Goal: Task Accomplishment & Management: Manage account settings

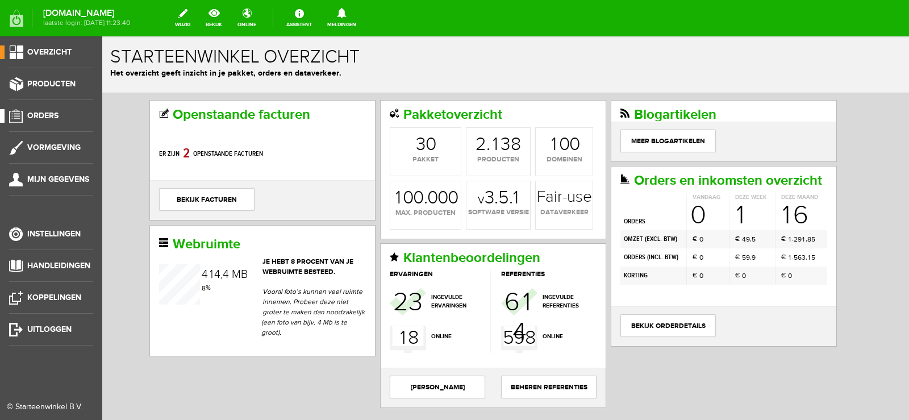
click at [51, 112] on span "Orders" at bounding box center [42, 116] width 31 height 10
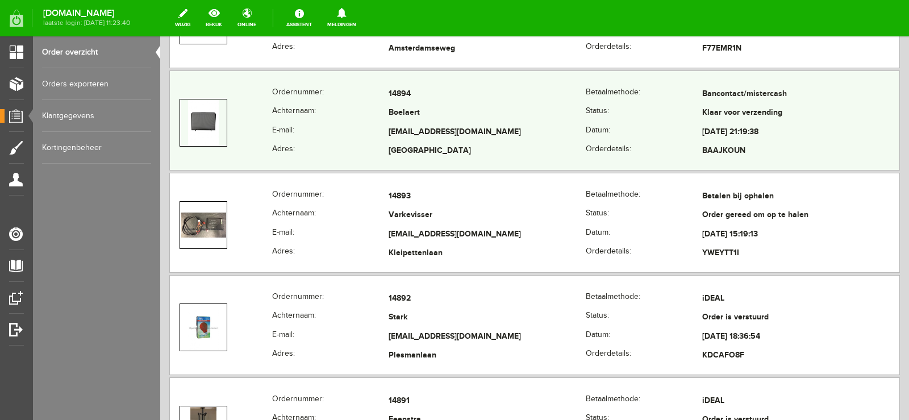
scroll to position [738, 0]
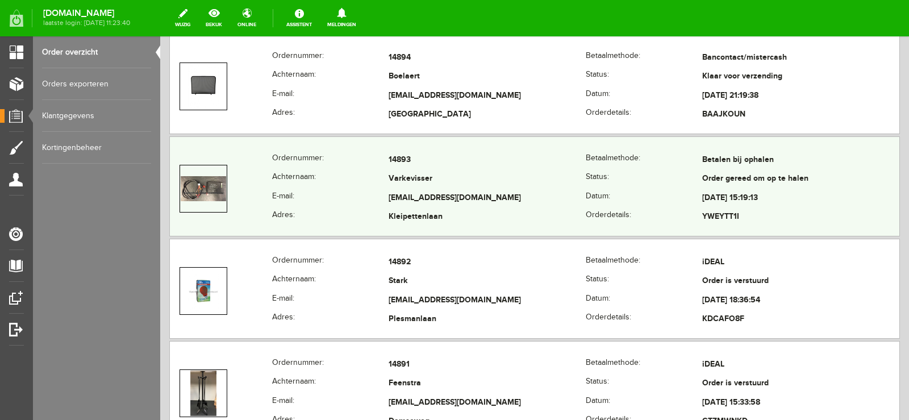
click at [484, 189] on td "[EMAIL_ADDRESS][DOMAIN_NAME]" at bounding box center [486, 198] width 197 height 19
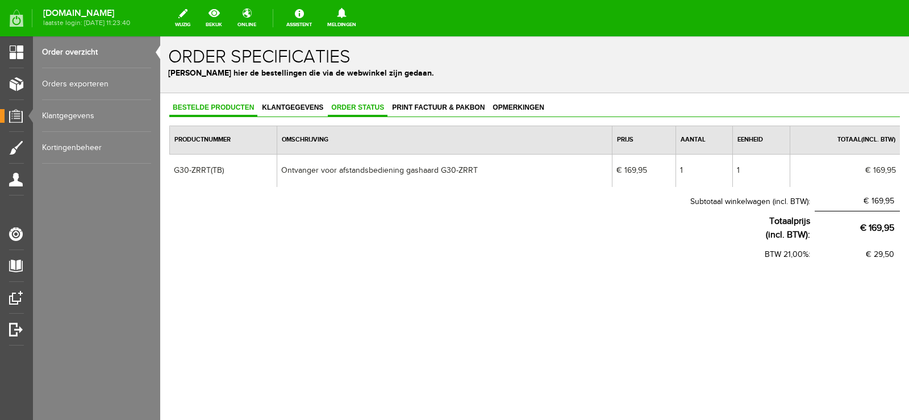
click at [359, 104] on span "Order status" at bounding box center [358, 107] width 60 height 8
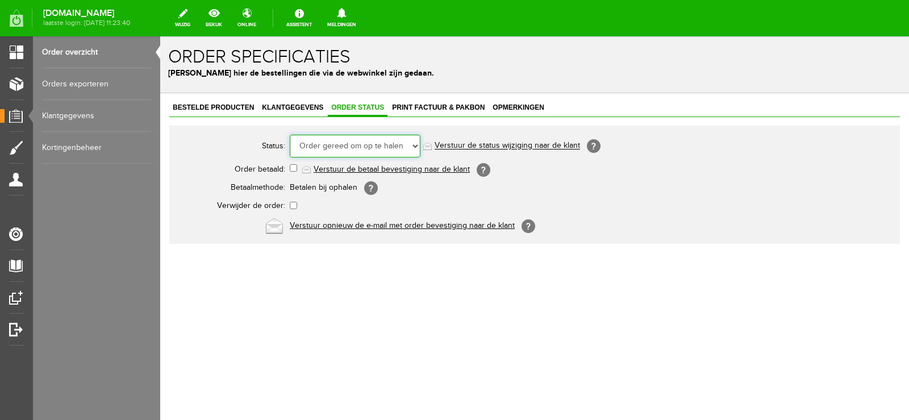
click at [415, 144] on select "Order niet afgerond Nieuw Order in behandeling Wacht op leverancier Wacht op be…" at bounding box center [355, 146] width 131 height 23
select select "7"
click at [290, 135] on select "Order niet afgerond Nieuw Order in behandeling Wacht op leverancier Wacht op be…" at bounding box center [355, 146] width 131 height 23
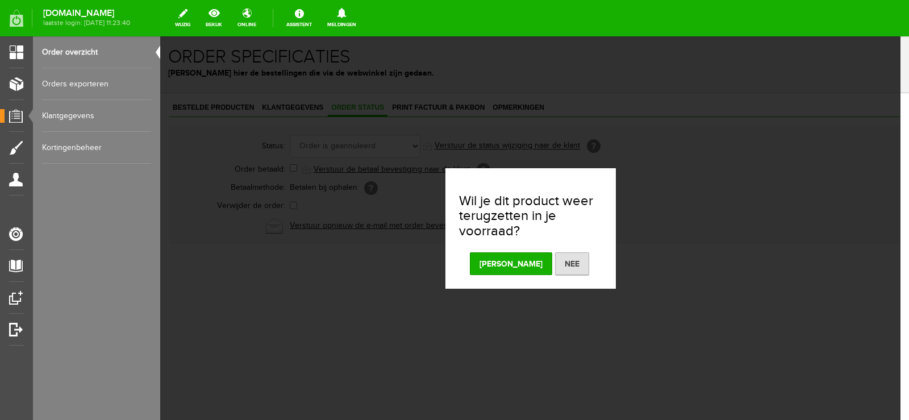
click at [510, 257] on button "[PERSON_NAME]" at bounding box center [511, 263] width 82 height 23
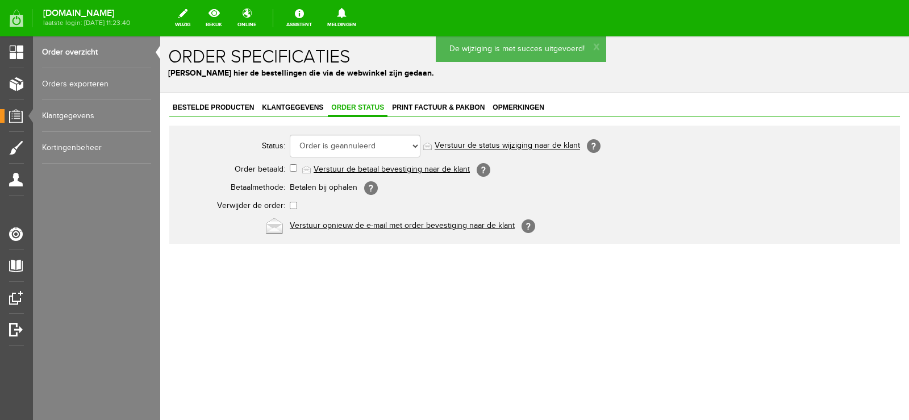
click at [514, 143] on link "Verstuur de status wijziging naar de klant" at bounding box center [506, 145] width 145 height 9
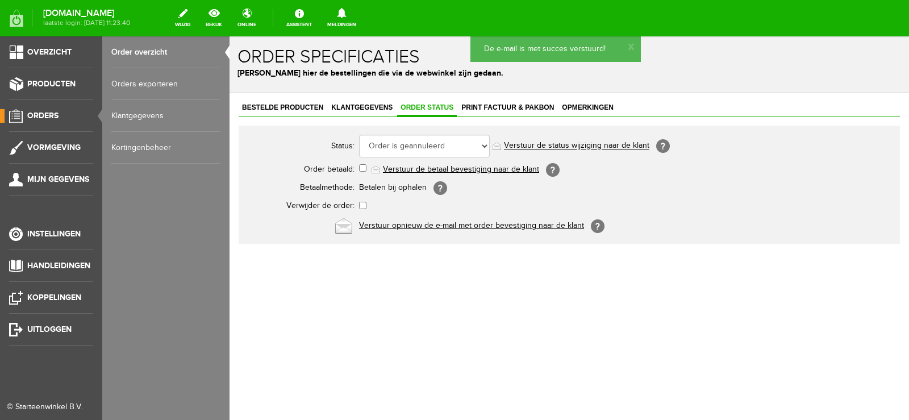
click at [49, 114] on span "Orders" at bounding box center [42, 116] width 31 height 10
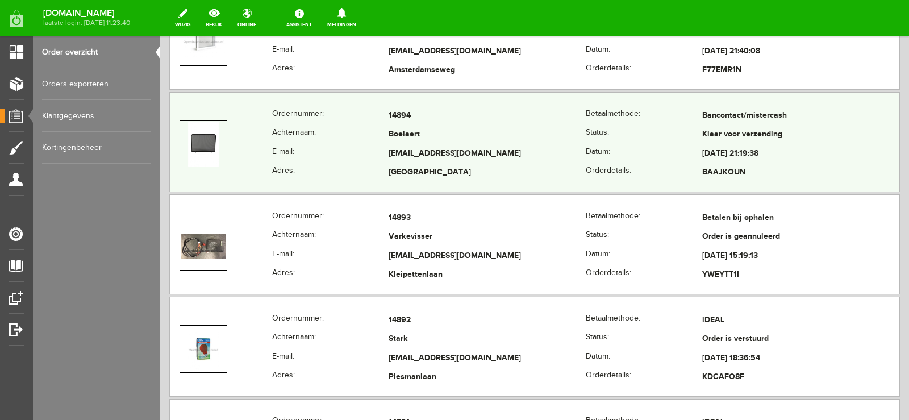
scroll to position [681, 0]
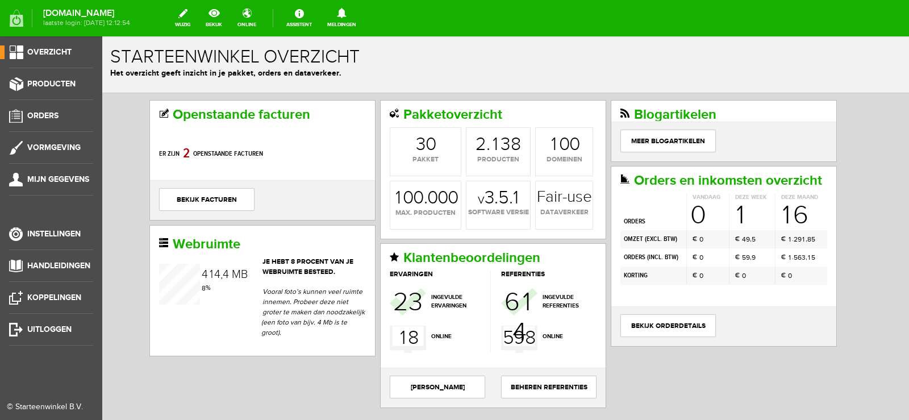
click at [51, 77] on ul "Overzicht Producten Orders Vormgeving Mijn gegevens Instellingen Handleidingen …" at bounding box center [51, 246] width 102 height 420
click at [51, 80] on span "Producten" at bounding box center [51, 84] width 48 height 10
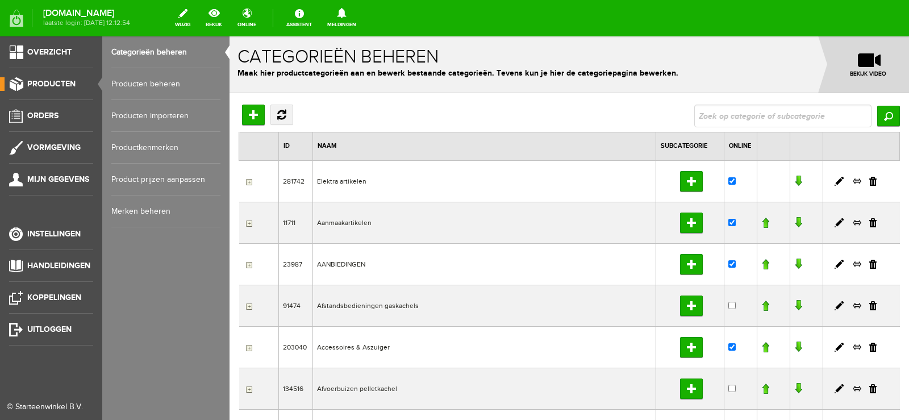
click at [166, 81] on link "Producten beheren" at bounding box center [165, 84] width 109 height 32
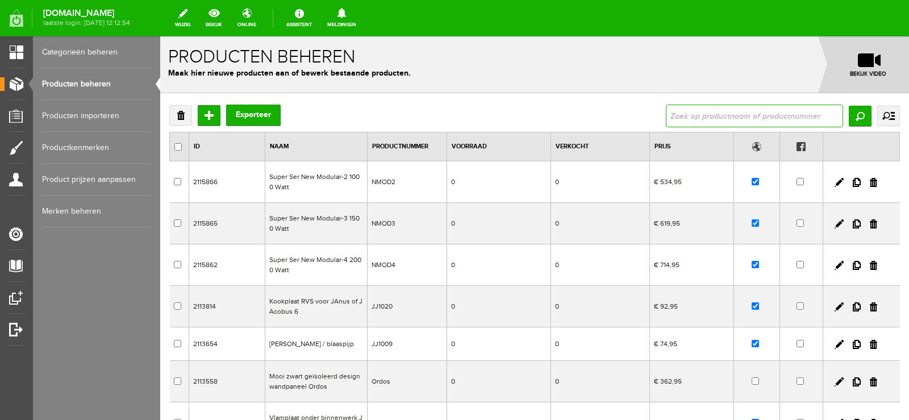
click at [675, 117] on input "text" at bounding box center [754, 115] width 177 height 23
type input "KO4102"
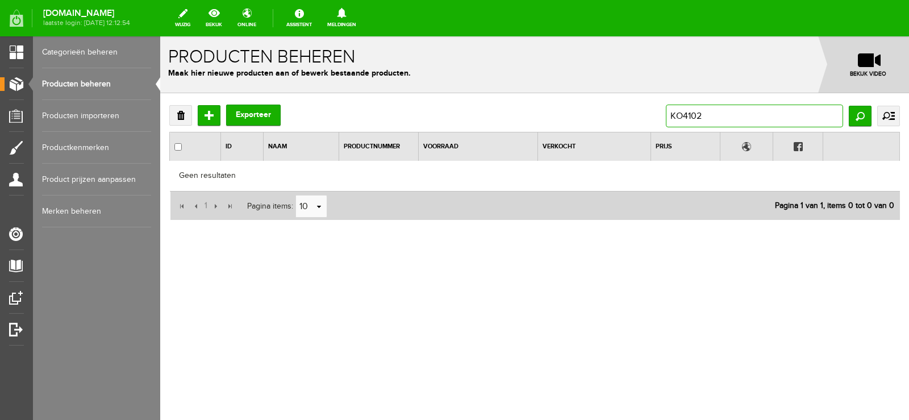
click at [670, 115] on input "KO4102" at bounding box center [754, 115] width 177 height 23
type input "2"
type input "G30-ZRRT"
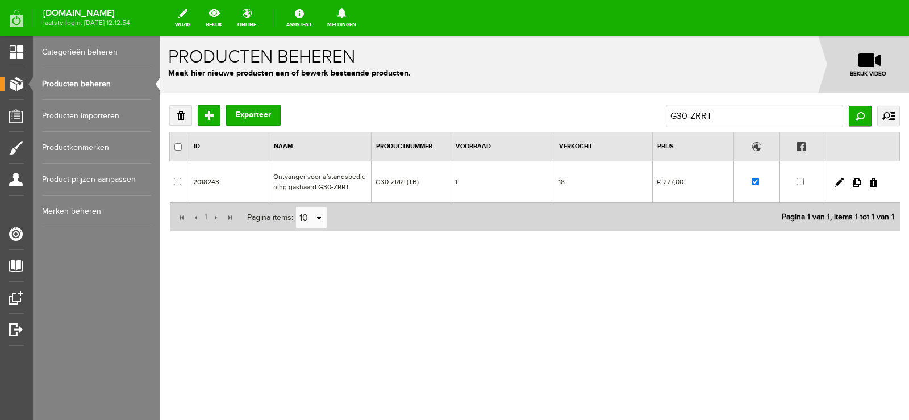
click at [532, 179] on td "1" at bounding box center [501, 181] width 103 height 41
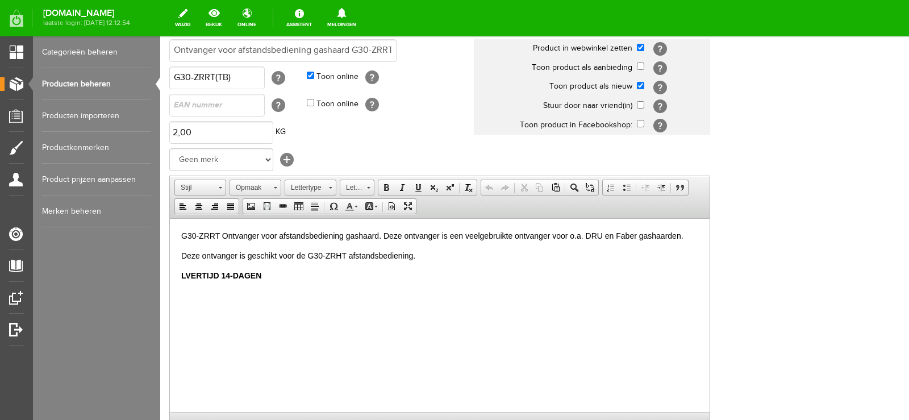
scroll to position [170, 0]
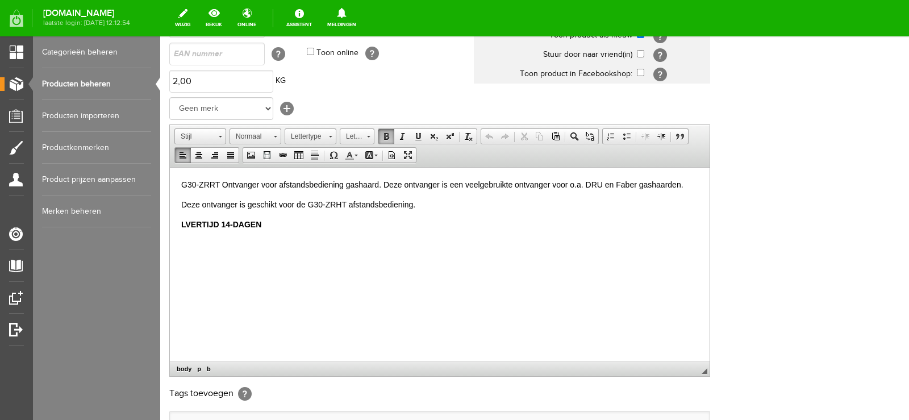
click at [180, 221] on html "G30-ZRRT Ontvanger voor afstandsbediening gashaard. Deze ontvanger is een veelg…" at bounding box center [440, 204] width 540 height 74
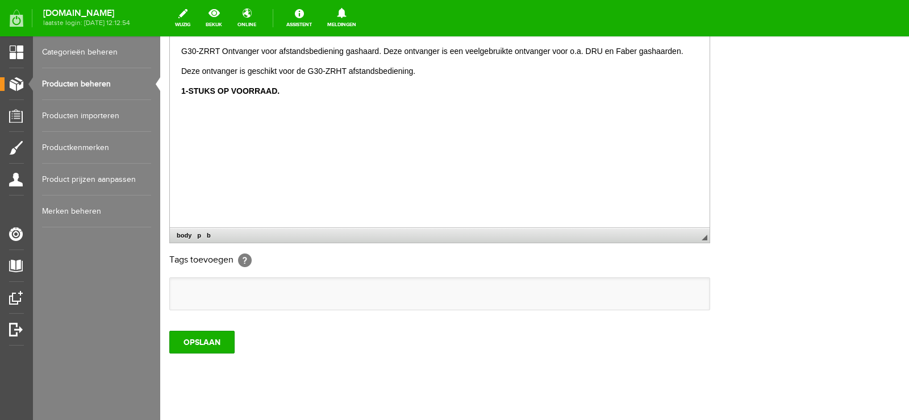
scroll to position [321, 0]
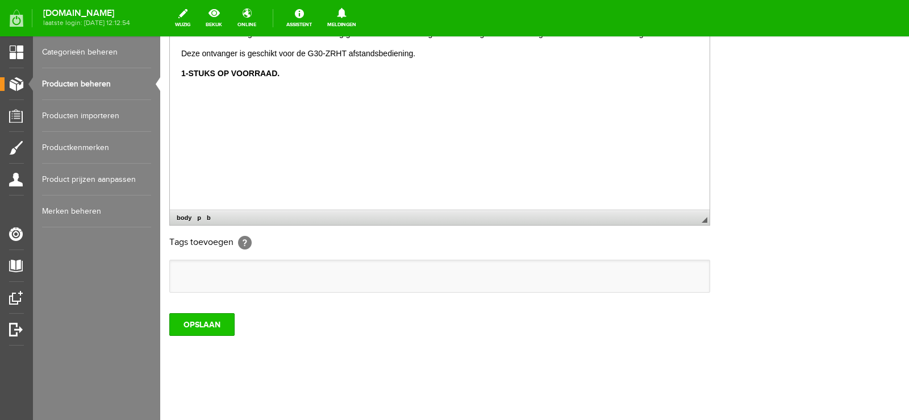
click at [201, 320] on input "OPSLAAN" at bounding box center [201, 324] width 65 height 23
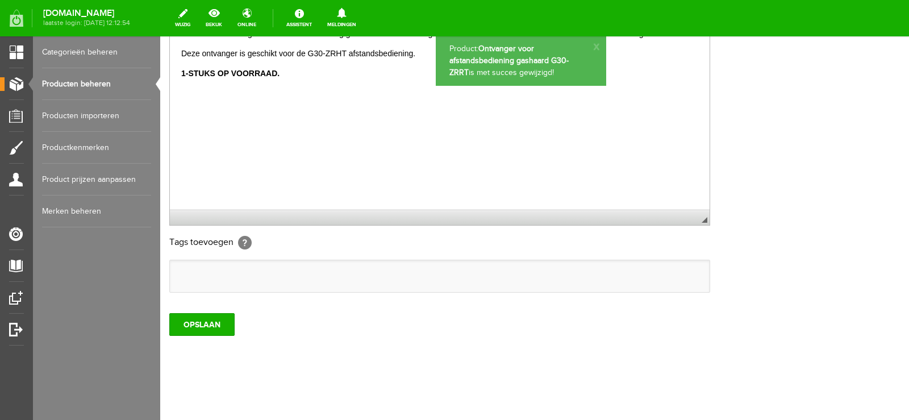
scroll to position [0, 0]
click at [200, 325] on input "OPSLAAN" at bounding box center [201, 324] width 65 height 23
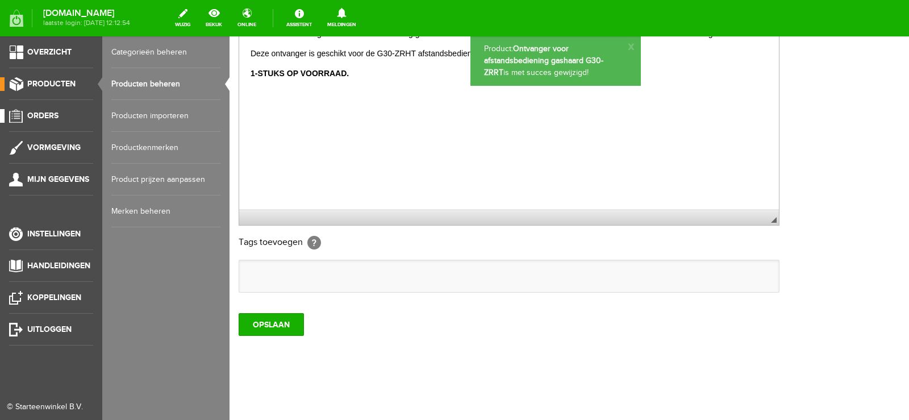
click at [39, 115] on span "Orders" at bounding box center [42, 116] width 31 height 10
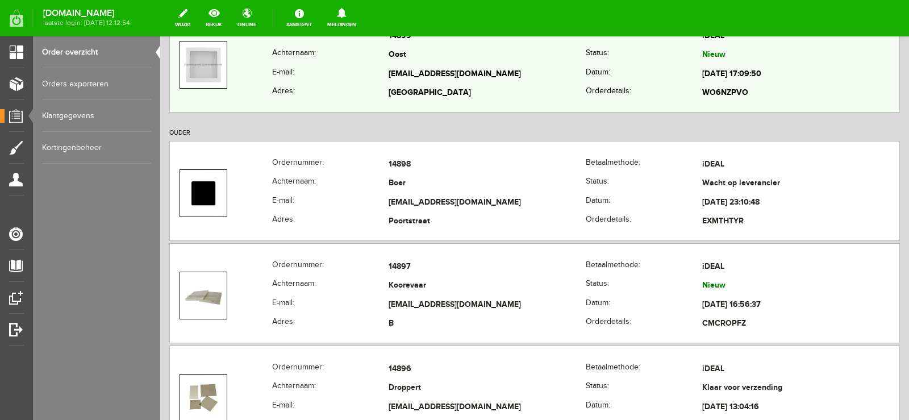
scroll to position [227, 0]
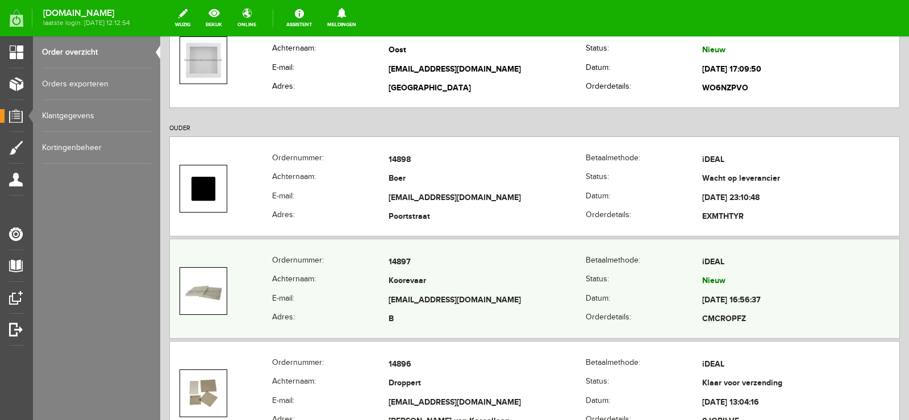
click at [511, 297] on td "[EMAIL_ADDRESS][DOMAIN_NAME]" at bounding box center [486, 300] width 197 height 19
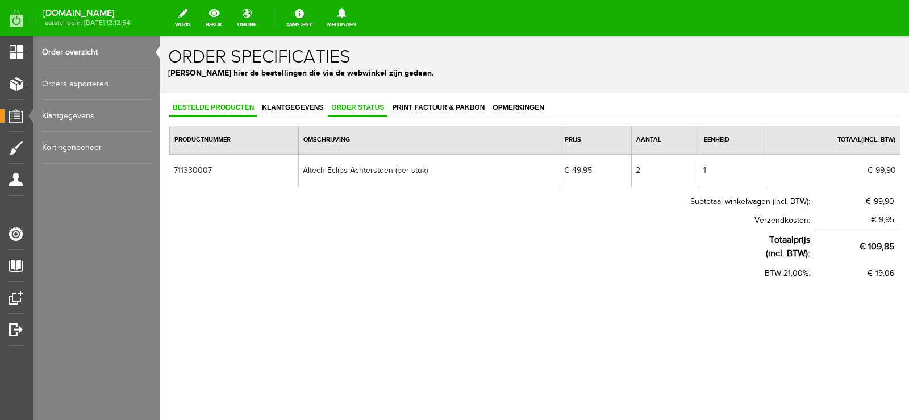
click at [360, 104] on span "Order status" at bounding box center [358, 107] width 60 height 8
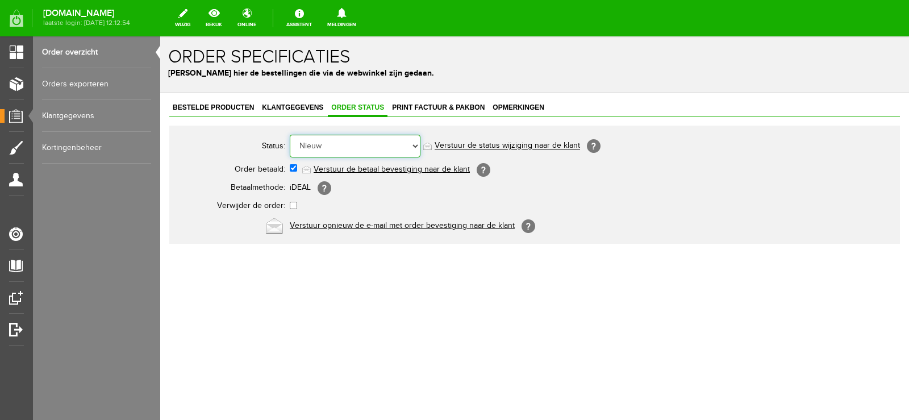
click at [416, 144] on select "Order niet afgerond Nieuw Order in behandeling Wacht op leverancier Wacht op be…" at bounding box center [355, 146] width 131 height 23
click at [290, 135] on select "Order niet afgerond Nieuw Order in behandeling Wacht op leverancier Wacht op be…" at bounding box center [355, 146] width 131 height 23
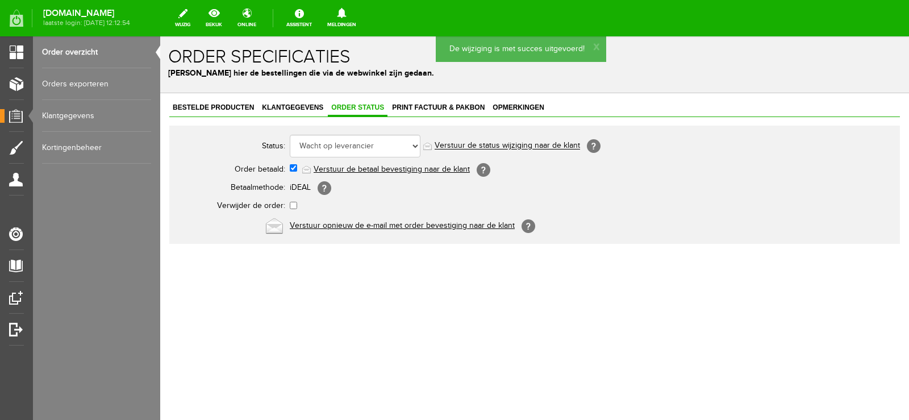
click at [519, 143] on link "Verstuur de status wijziging naar de klant" at bounding box center [506, 145] width 145 height 9
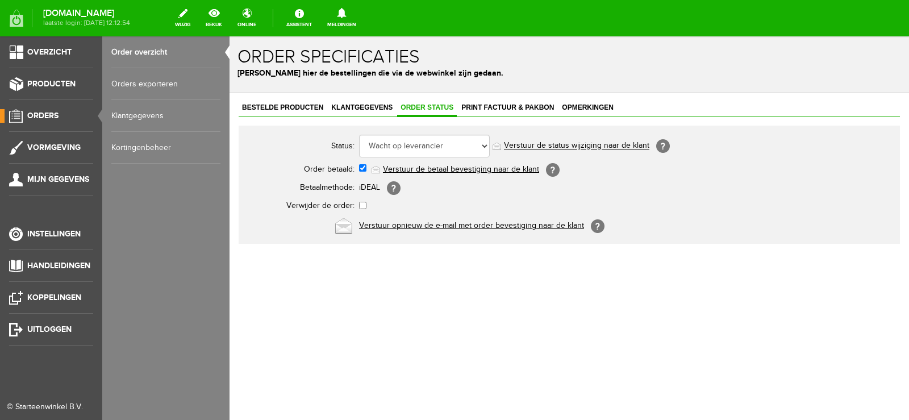
click at [53, 111] on span "Orders" at bounding box center [42, 116] width 31 height 10
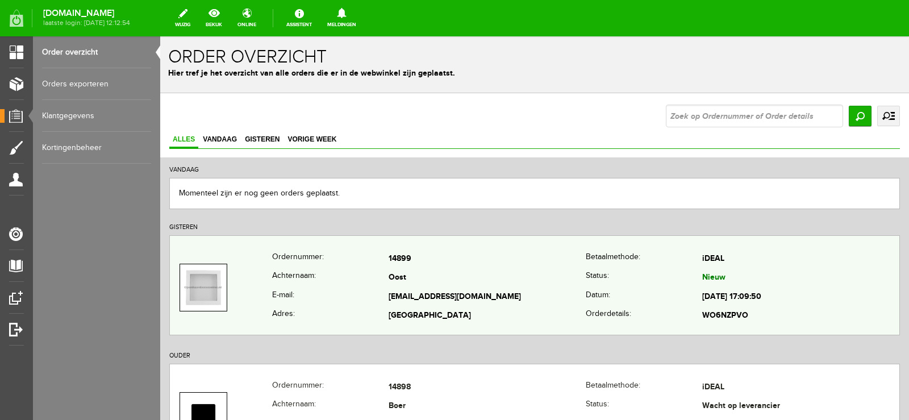
click at [495, 276] on td "Oost" at bounding box center [486, 278] width 197 height 19
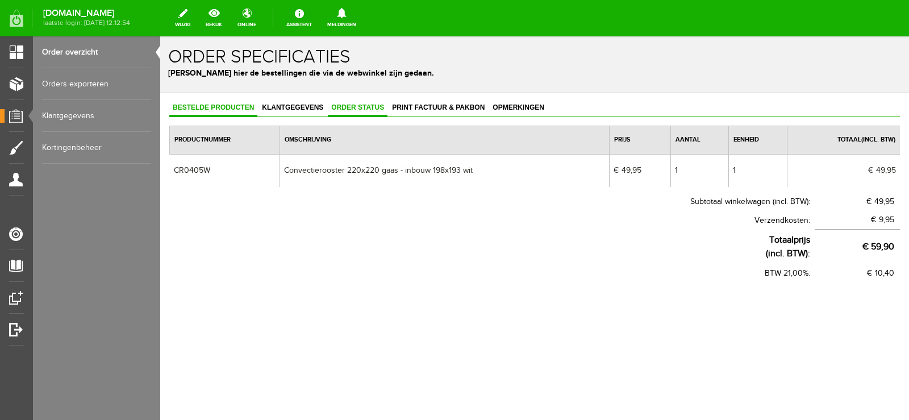
click at [362, 108] on span "Order status" at bounding box center [358, 107] width 60 height 8
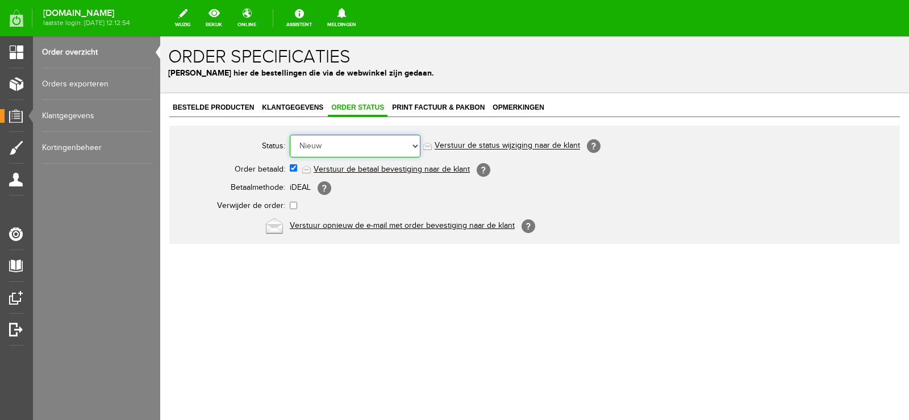
click at [417, 144] on select "Order niet afgerond Nieuw Order in behandeling Wacht op leverancier Wacht op be…" at bounding box center [355, 146] width 131 height 23
select select "3"
click at [290, 135] on select "Order niet afgerond Nieuw Order in behandeling Wacht op leverancier Wacht op be…" at bounding box center [355, 146] width 131 height 23
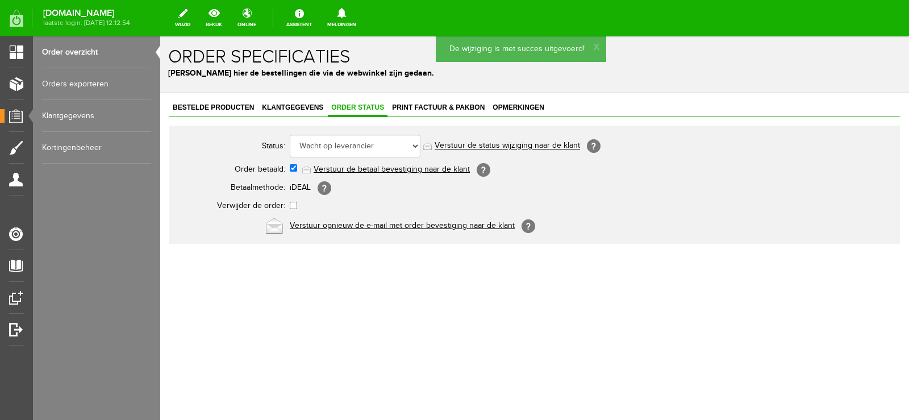
click at [512, 145] on link "Verstuur de status wijziging naar de klant" at bounding box center [506, 145] width 145 height 9
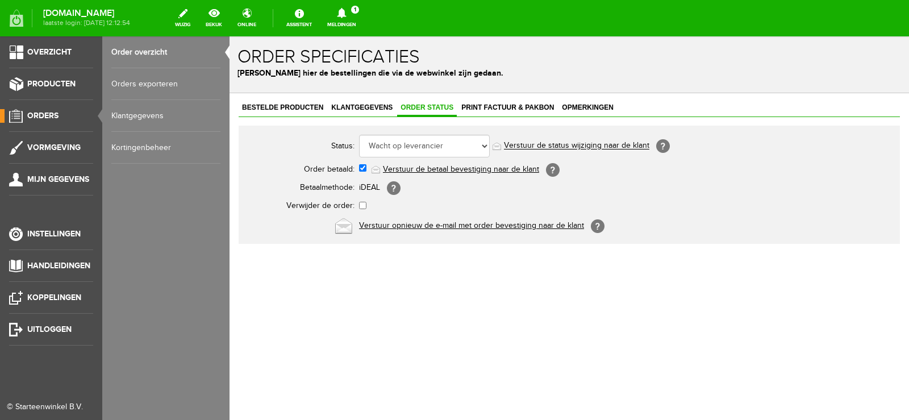
click at [41, 114] on span "Orders" at bounding box center [42, 116] width 31 height 10
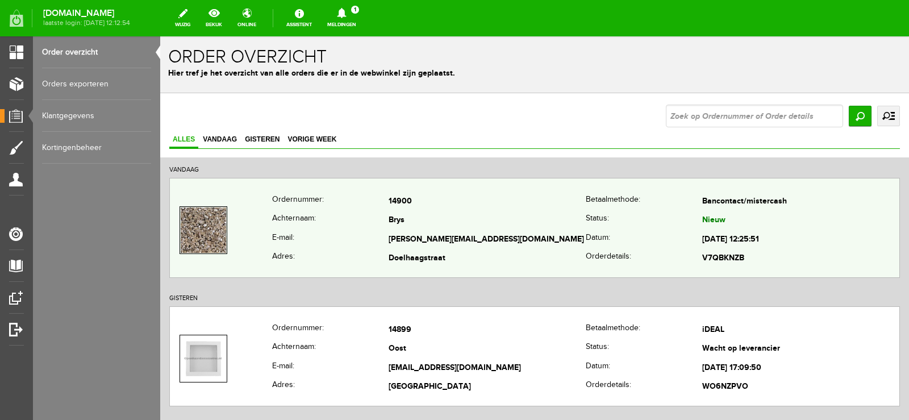
click at [526, 234] on td "guido.brys@outlook.com" at bounding box center [486, 239] width 197 height 19
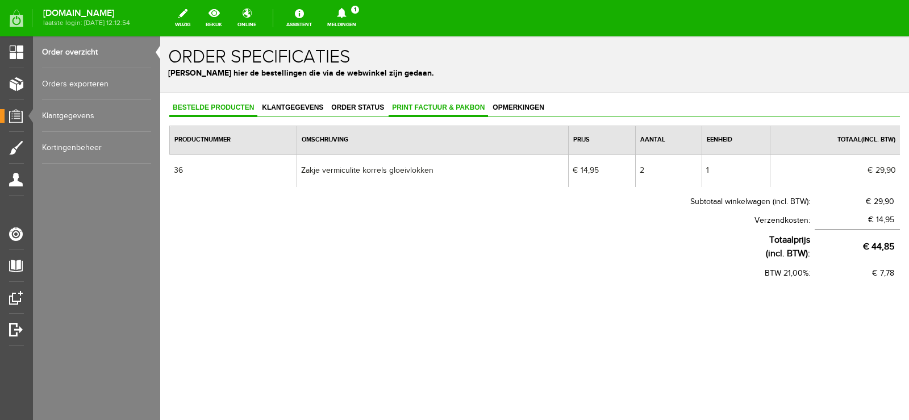
click at [438, 108] on span "Print factuur & pakbon" at bounding box center [437, 107] width 99 height 8
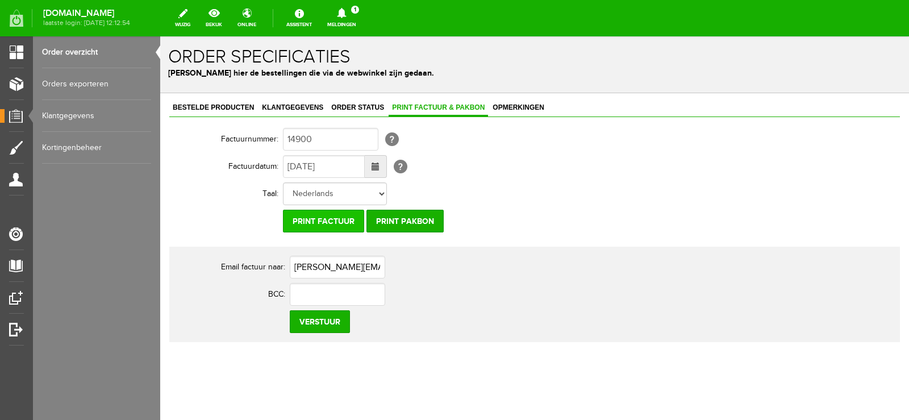
click at [331, 223] on input "Print factuur" at bounding box center [323, 221] width 81 height 23
click at [400, 221] on input "Print pakbon" at bounding box center [404, 221] width 77 height 23
click at [356, 11] on icon at bounding box center [341, 13] width 29 height 10
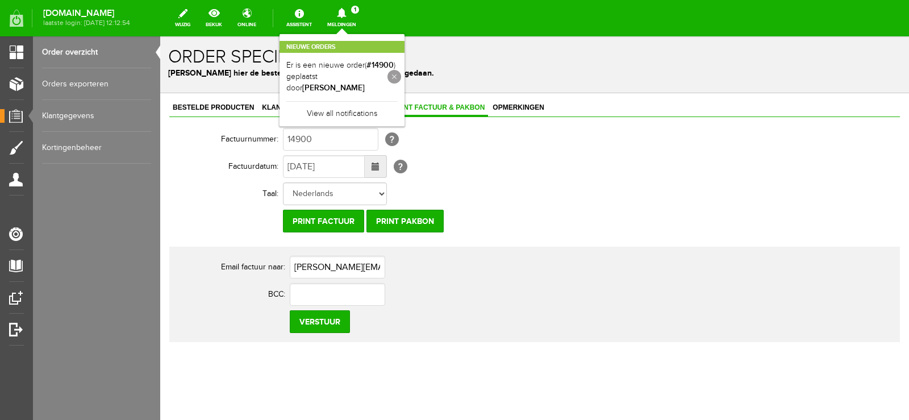
click at [401, 70] on link at bounding box center [394, 77] width 14 height 14
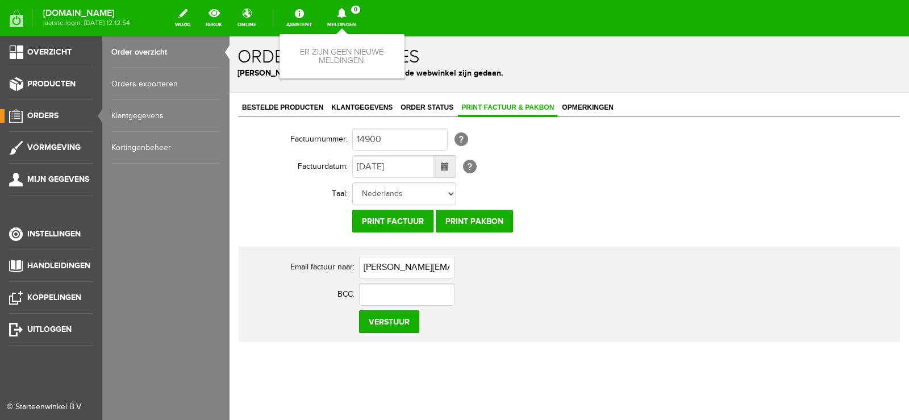
click at [40, 110] on link "Orders" at bounding box center [46, 116] width 93 height 14
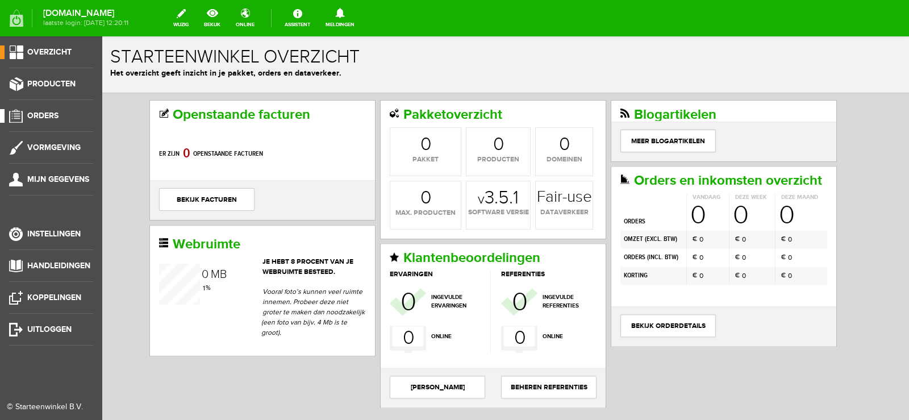
click at [40, 115] on span "Orders" at bounding box center [42, 116] width 31 height 10
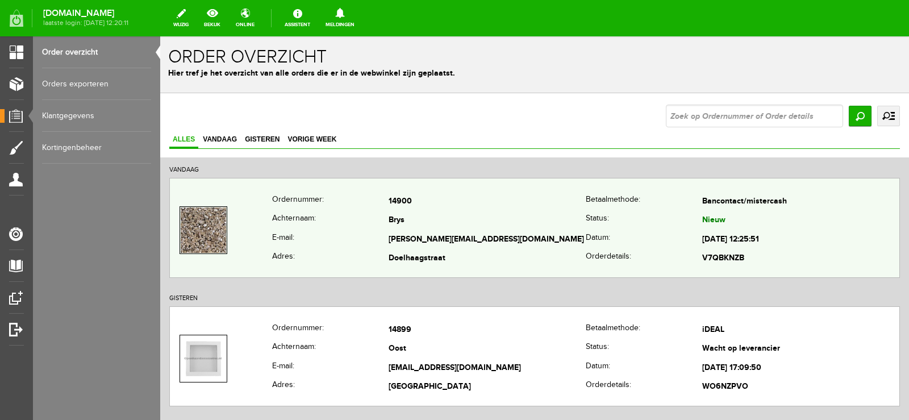
click at [477, 220] on td "Brys" at bounding box center [486, 220] width 197 height 19
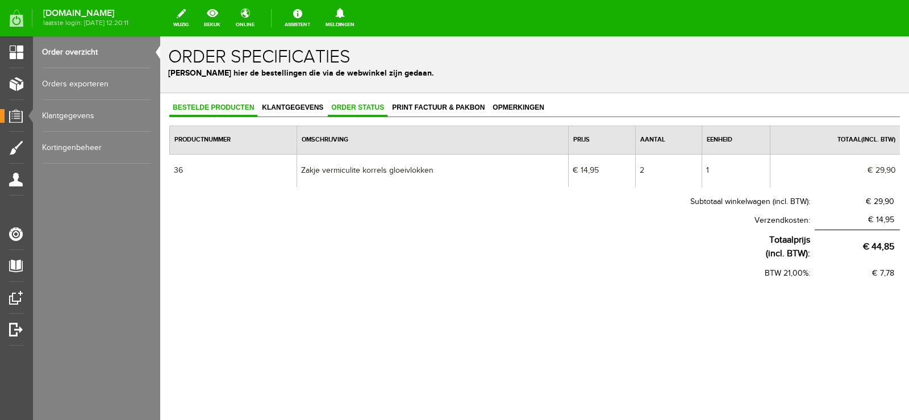
click at [360, 106] on span "Order status" at bounding box center [358, 107] width 60 height 8
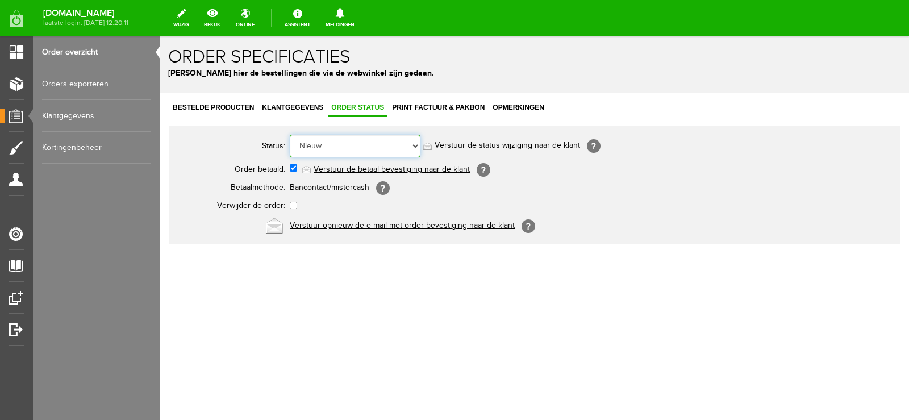
click at [414, 143] on select "Order niet afgerond Nieuw Order in behandeling Wacht op leverancier Wacht op be…" at bounding box center [355, 146] width 131 height 23
select select "14"
click at [290, 135] on select "Order niet afgerond Nieuw Order in behandeling Wacht op leverancier Wacht op be…" at bounding box center [355, 146] width 131 height 23
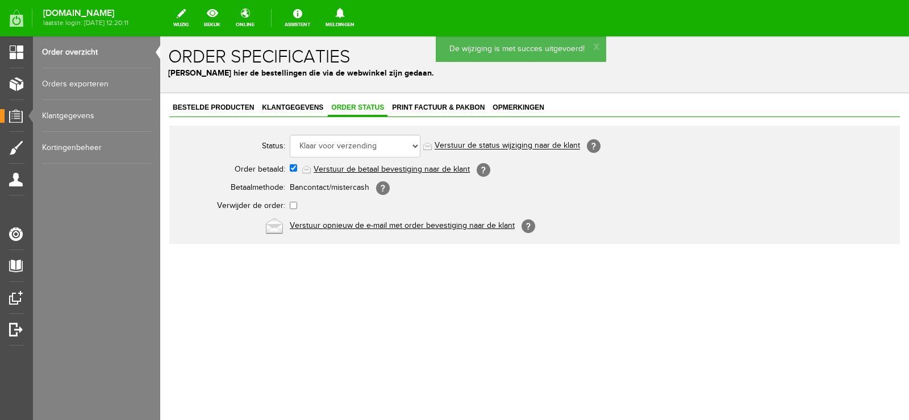
click at [520, 143] on link "Verstuur de status wijziging naar de klant" at bounding box center [506, 145] width 145 height 9
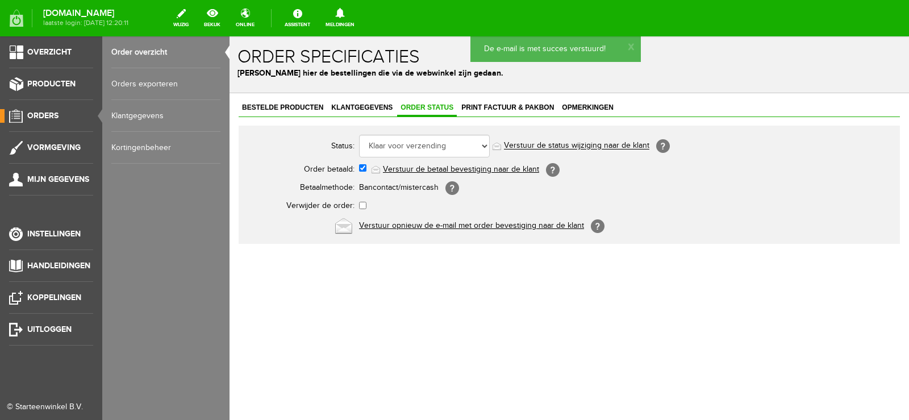
click at [42, 112] on span "Orders" at bounding box center [42, 116] width 31 height 10
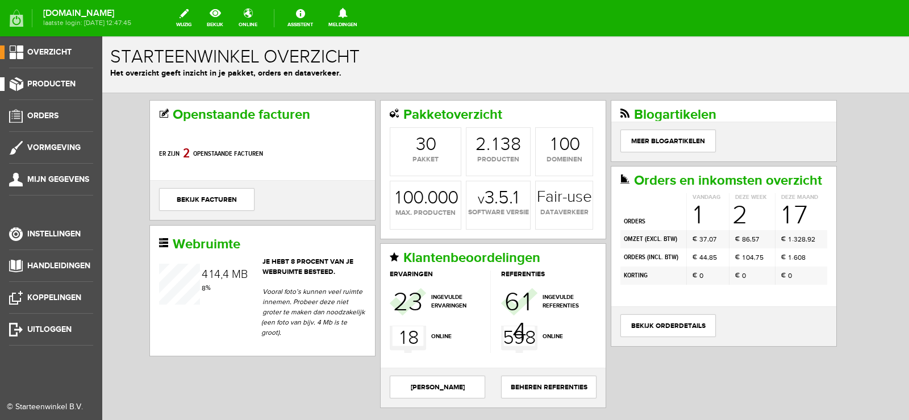
click at [50, 81] on span "Producten" at bounding box center [51, 84] width 48 height 10
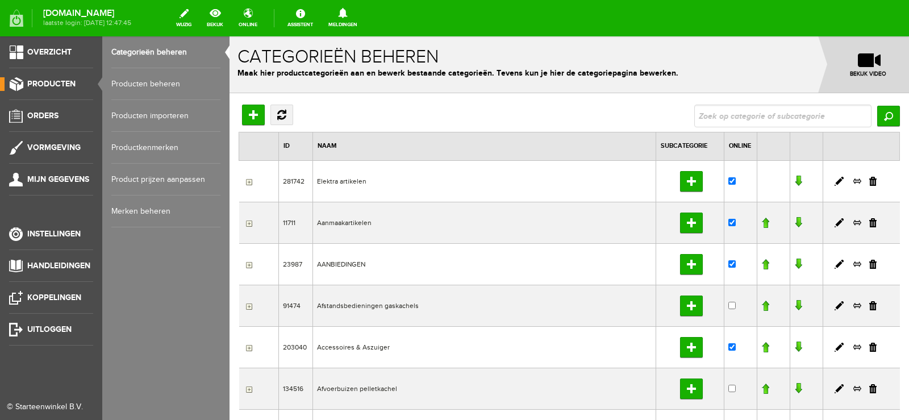
click at [149, 80] on link "Producten beheren" at bounding box center [165, 84] width 109 height 32
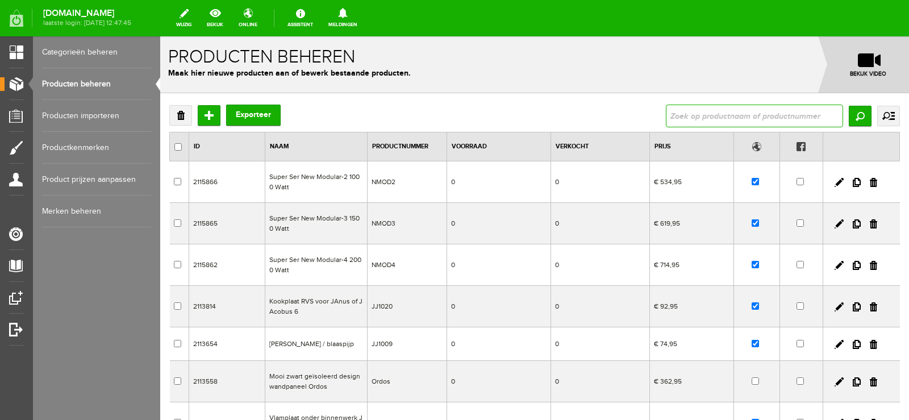
click at [679, 111] on input "text" at bounding box center [754, 115] width 177 height 23
type input "G30-ZRRSB/800"
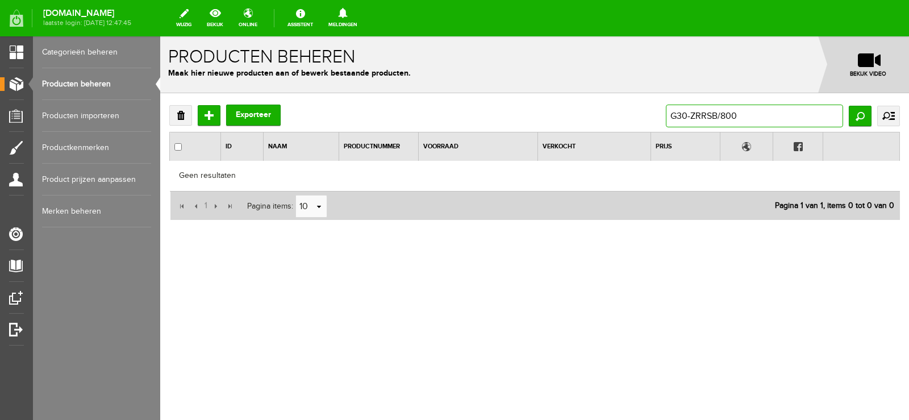
click at [671, 112] on input "G30-ZRRSB/800" at bounding box center [754, 115] width 177 height 23
click at [718, 114] on input "G30-ZRRSB/800" at bounding box center [754, 115] width 177 height 23
type input "G30-ZRRSB"
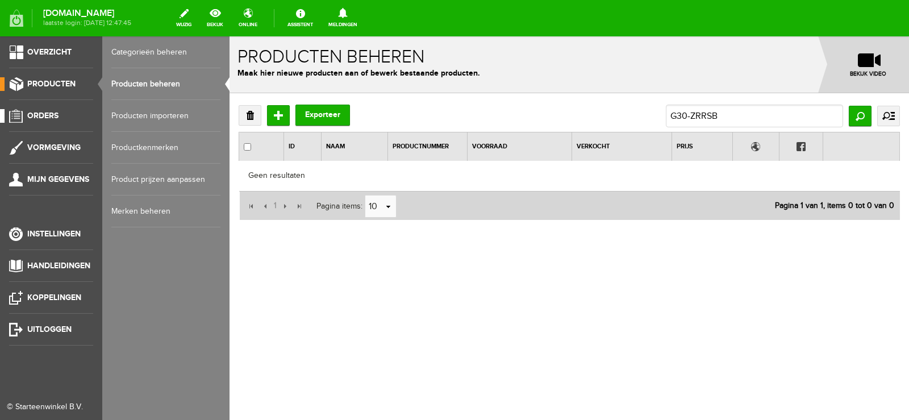
click at [40, 113] on span "Orders" at bounding box center [42, 116] width 31 height 10
